Goal: Information Seeking & Learning: Learn about a topic

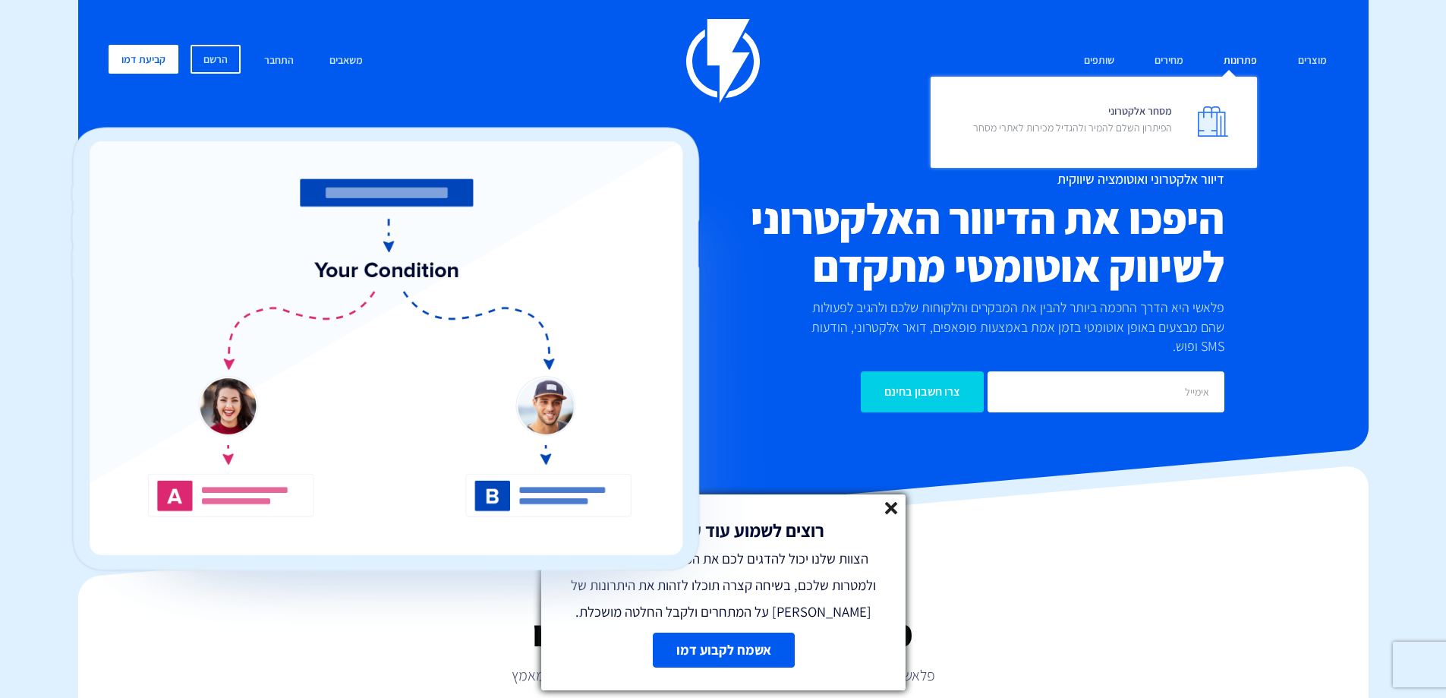
click at [1225, 58] on link "פתרונות" at bounding box center [1240, 61] width 56 height 33
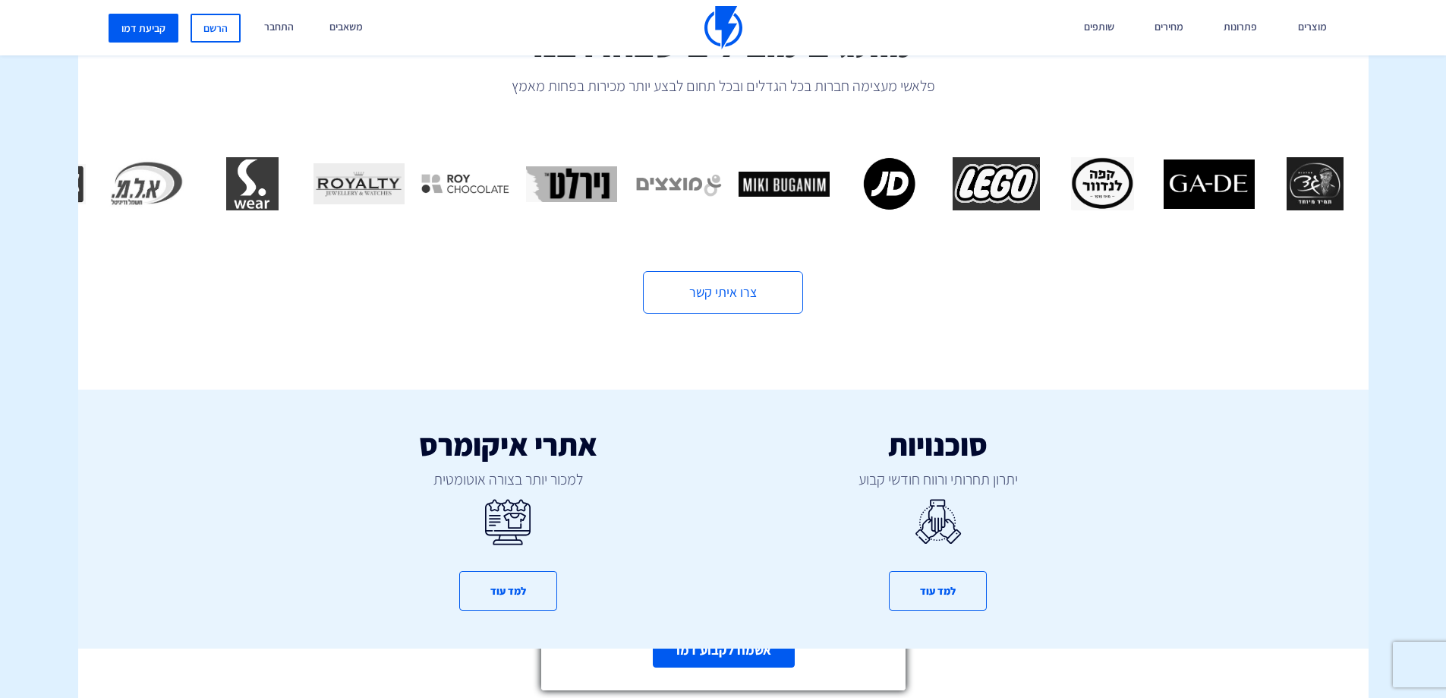
scroll to position [607, 0]
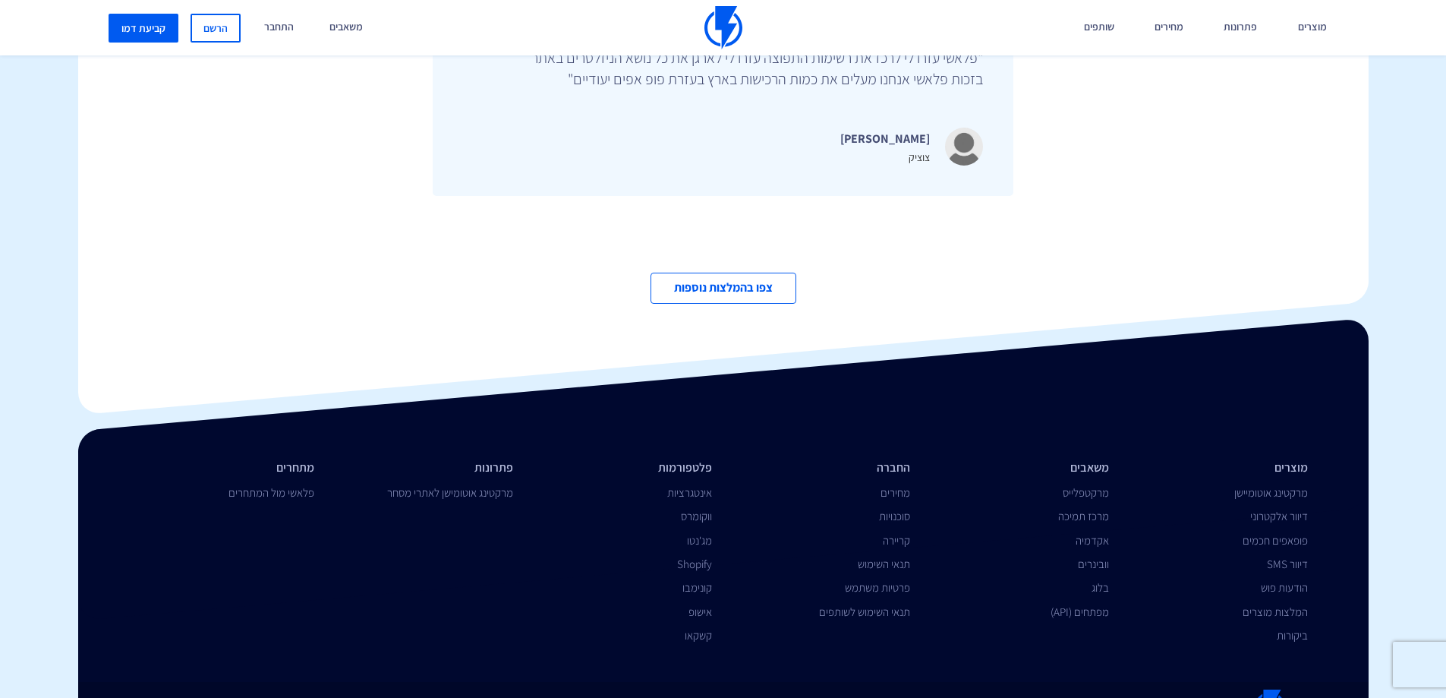
scroll to position [5240, 0]
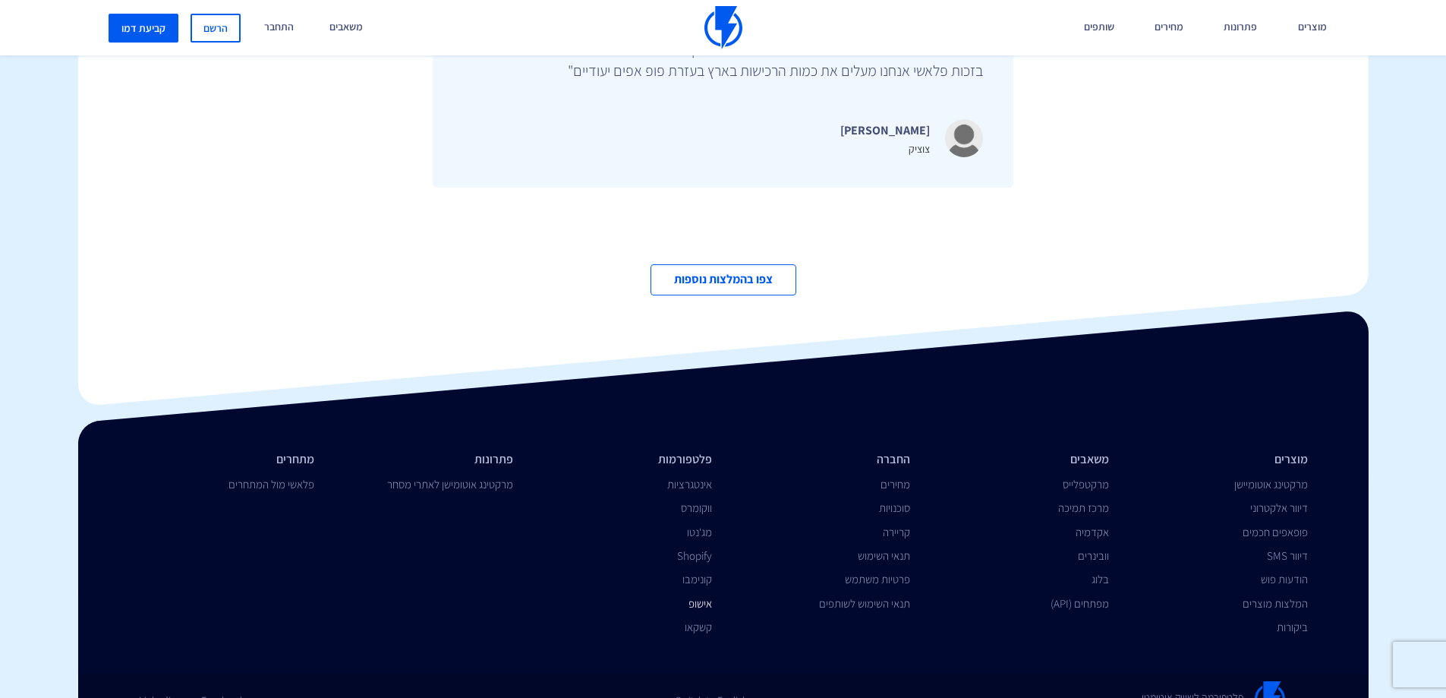
click at [700, 596] on link "אישופ" at bounding box center [701, 603] width 24 height 14
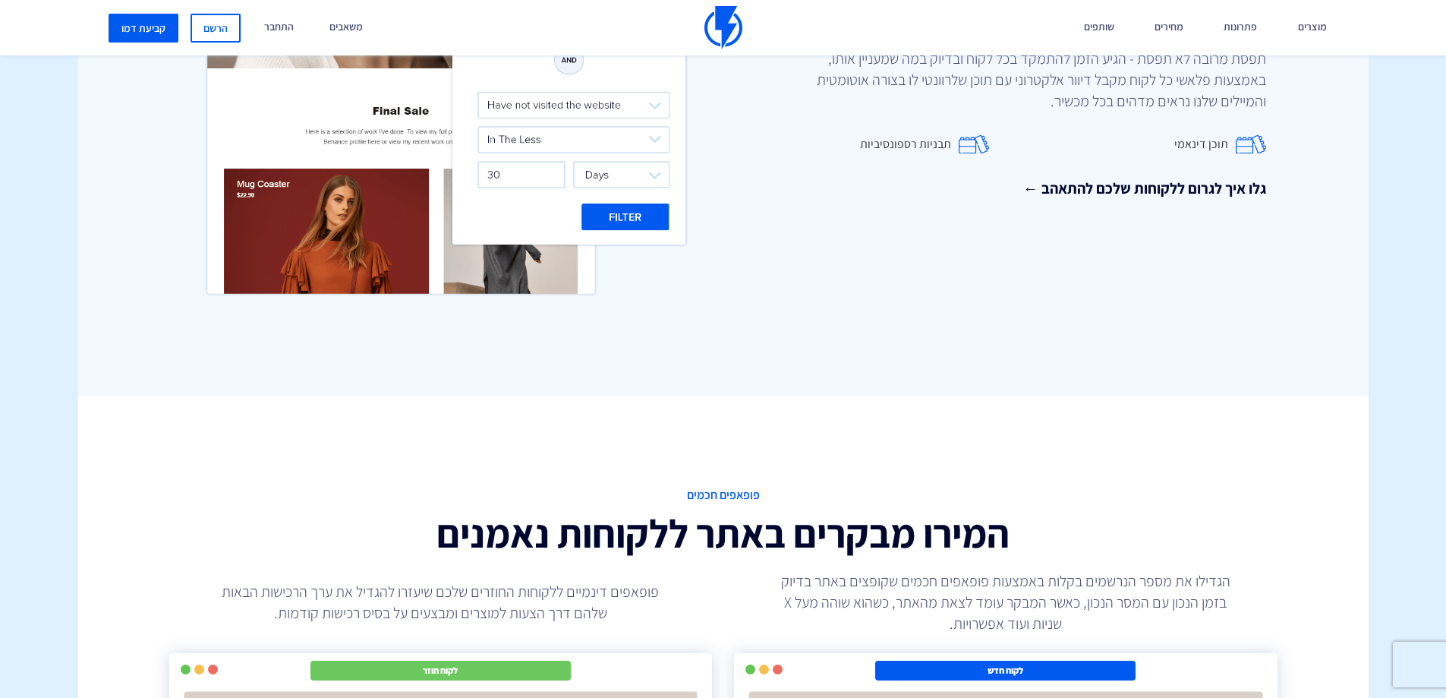
scroll to position [997, 0]
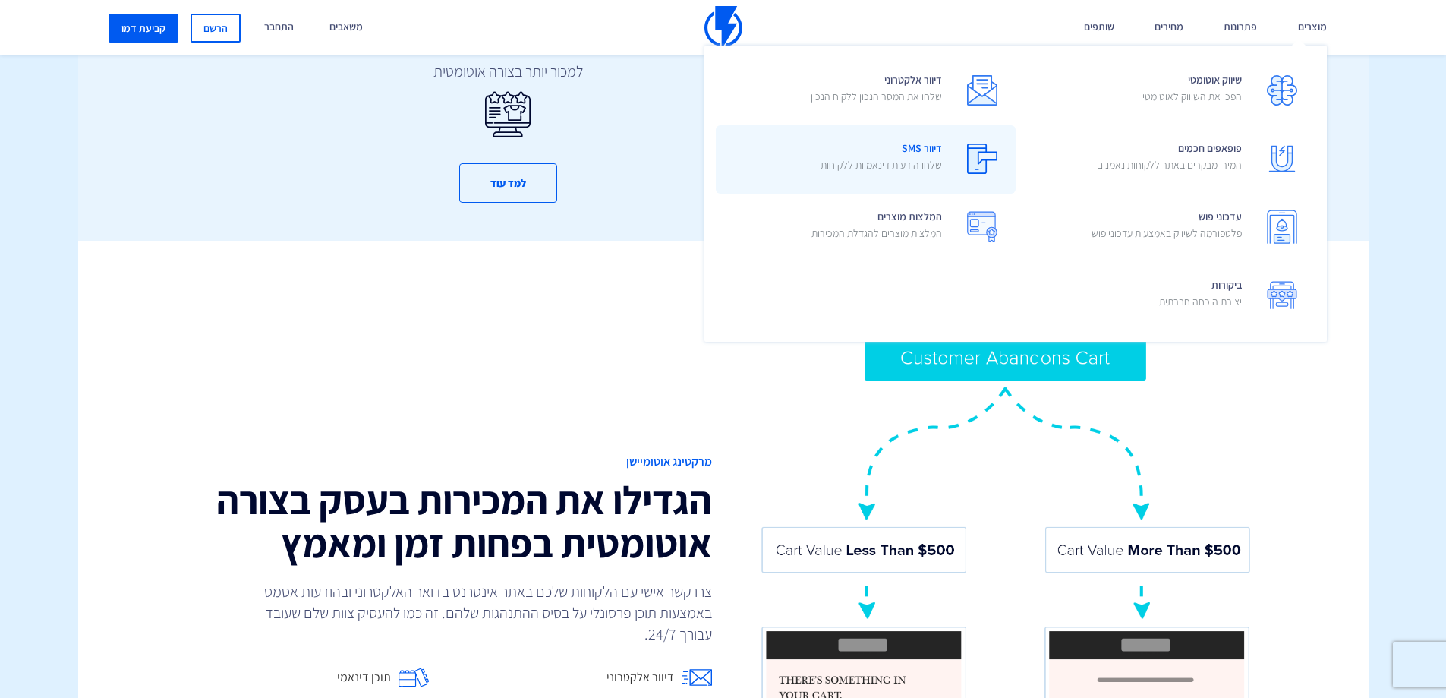
click at [881, 162] on p "שלחו הודעות דינאמיות ללקוחות" at bounding box center [881, 164] width 121 height 15
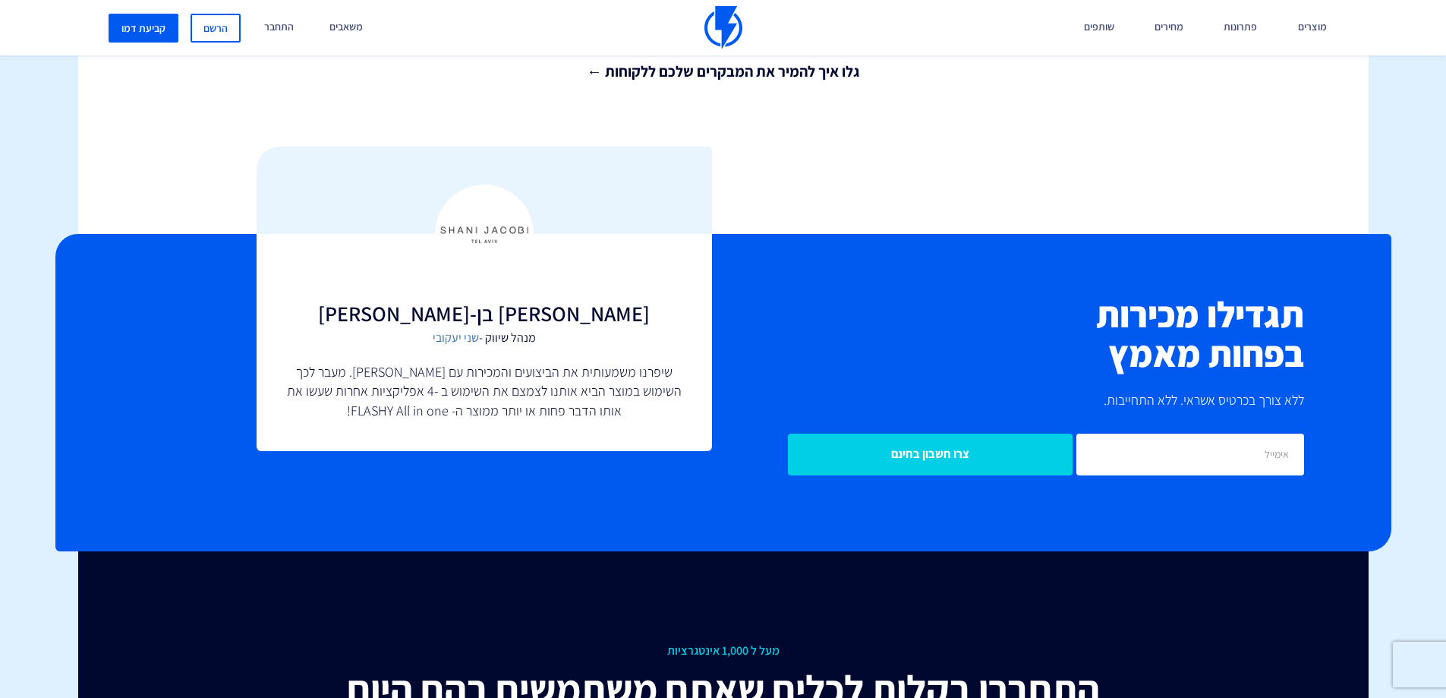
scroll to position [3426, 0]
